Goal: Task Accomplishment & Management: Use online tool/utility

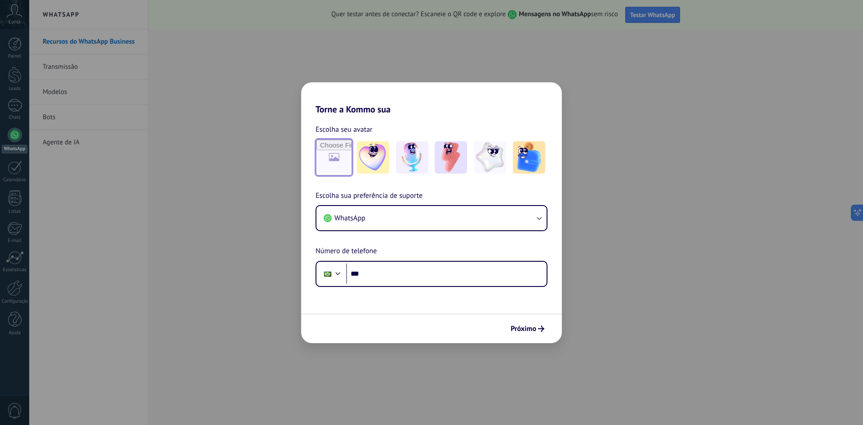
click at [335, 157] on input "file" at bounding box center [333, 157] width 35 height 35
click at [372, 152] on img at bounding box center [373, 157] width 32 height 32
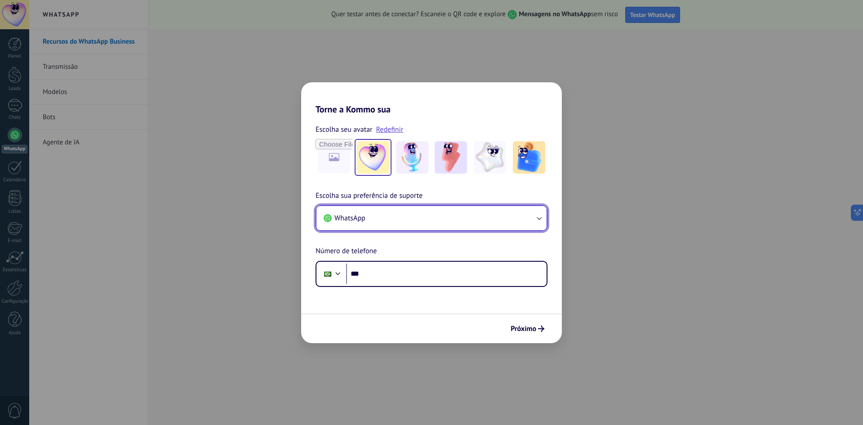
click at [539, 218] on icon "button" at bounding box center [538, 217] width 9 height 9
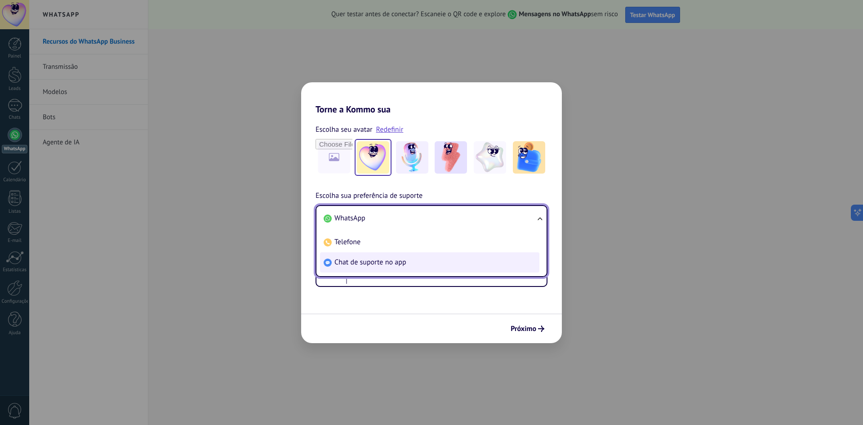
click at [366, 261] on span "Chat de suporte no app" at bounding box center [370, 262] width 72 height 9
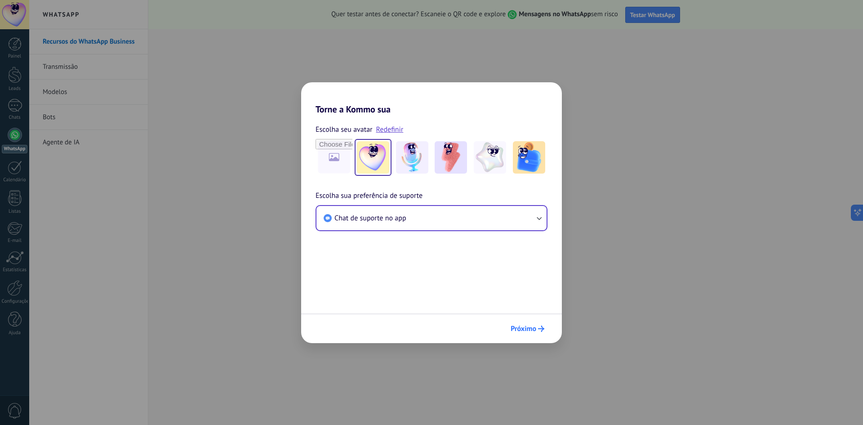
click at [542, 327] on use "submit" at bounding box center [541, 328] width 6 height 6
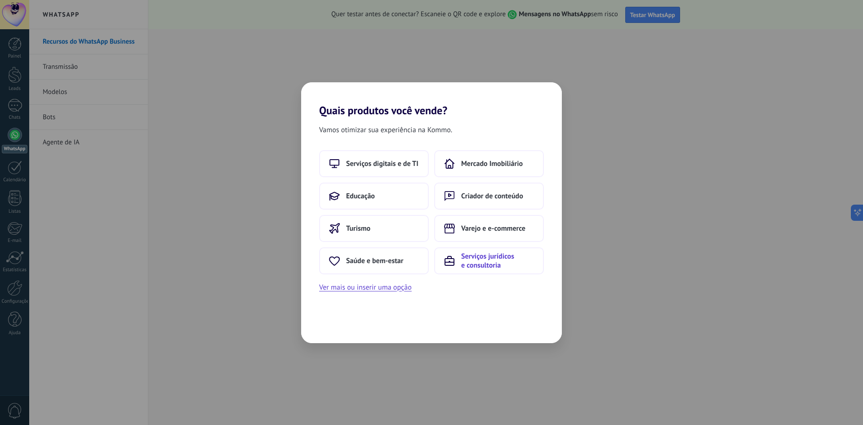
click at [473, 258] on span "Serviços jurídicos e consultoria" at bounding box center [497, 261] width 73 height 18
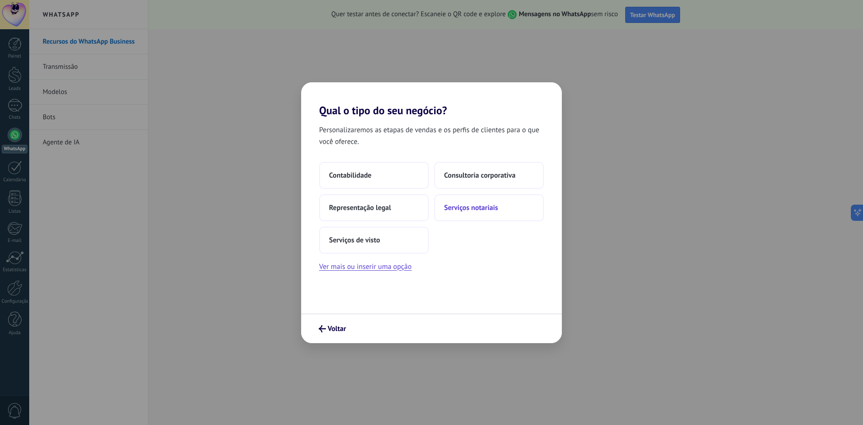
click at [482, 212] on span "Serviços notariais" at bounding box center [471, 207] width 54 height 9
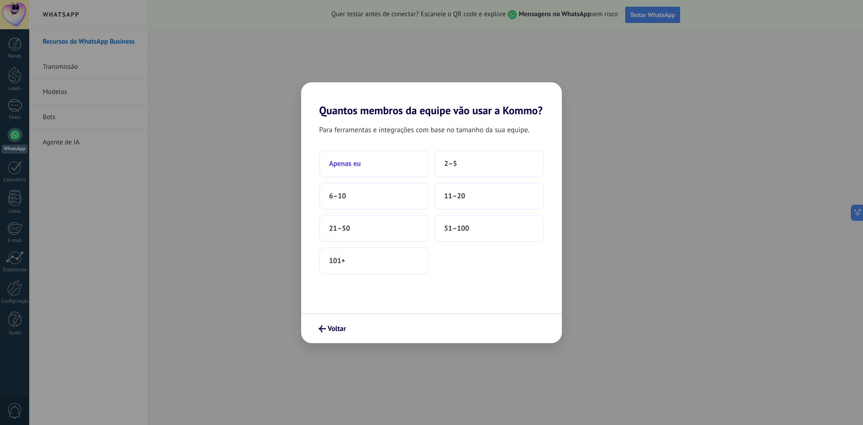
click at [378, 167] on button "Apenas eu" at bounding box center [374, 163] width 110 height 27
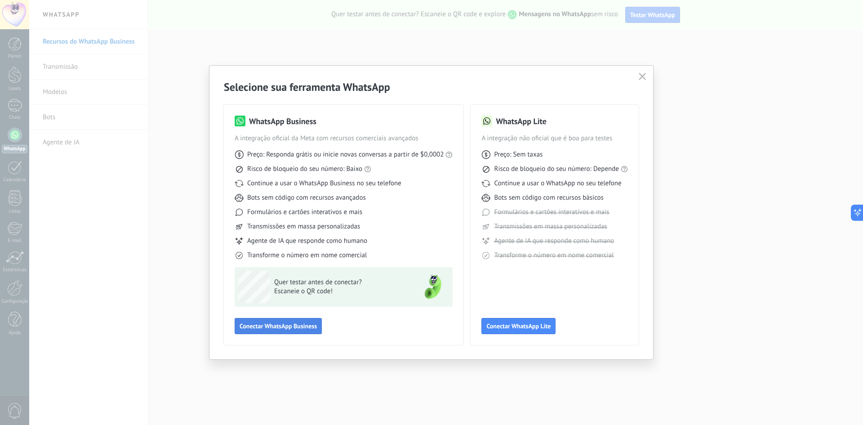
click at [271, 331] on button "Conectar WhatsApp Business" at bounding box center [278, 326] width 87 height 16
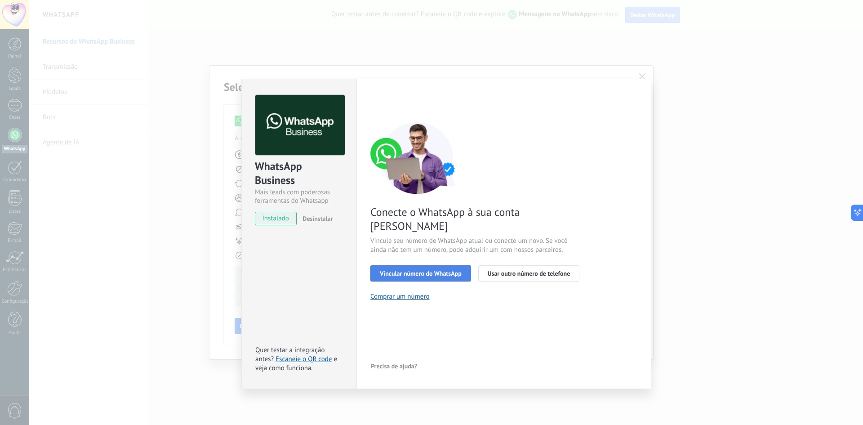
click at [420, 270] on span "Vincular número do WhatsApp" at bounding box center [421, 273] width 82 height 6
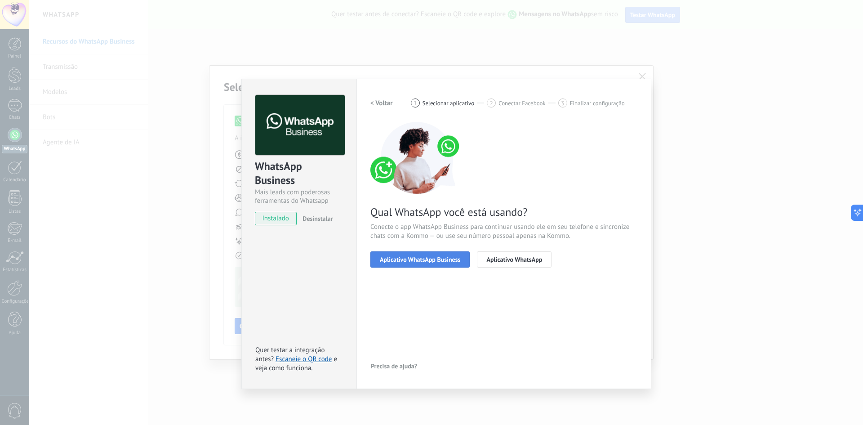
drag, startPoint x: 413, startPoint y: 258, endPoint x: 405, endPoint y: 257, distance: 7.8
click at [405, 257] on span "Aplicativo WhatsApp Business" at bounding box center [420, 259] width 80 height 6
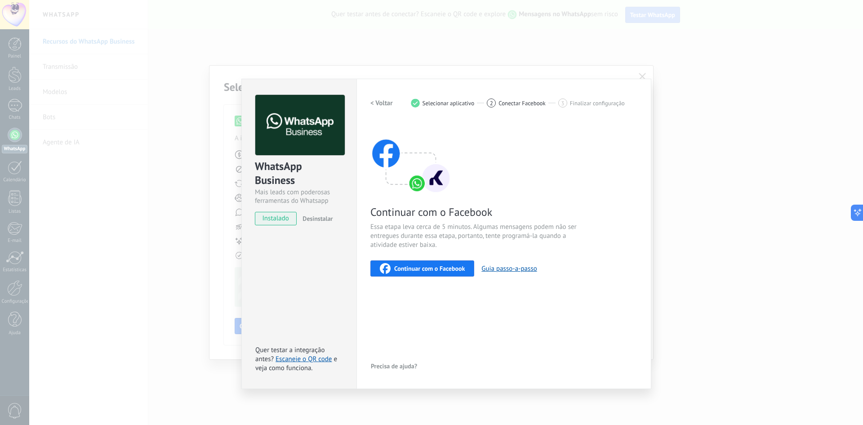
click at [412, 271] on span "Continuar com o Facebook" at bounding box center [429, 268] width 71 height 6
